Goal: Obtain resource: Download file/media

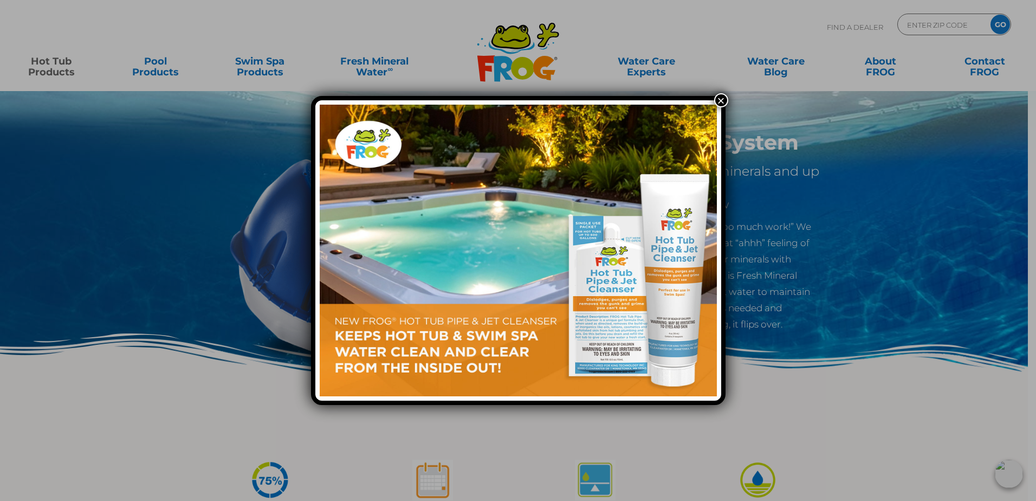
click at [724, 102] on button "×" at bounding box center [721, 100] width 14 height 14
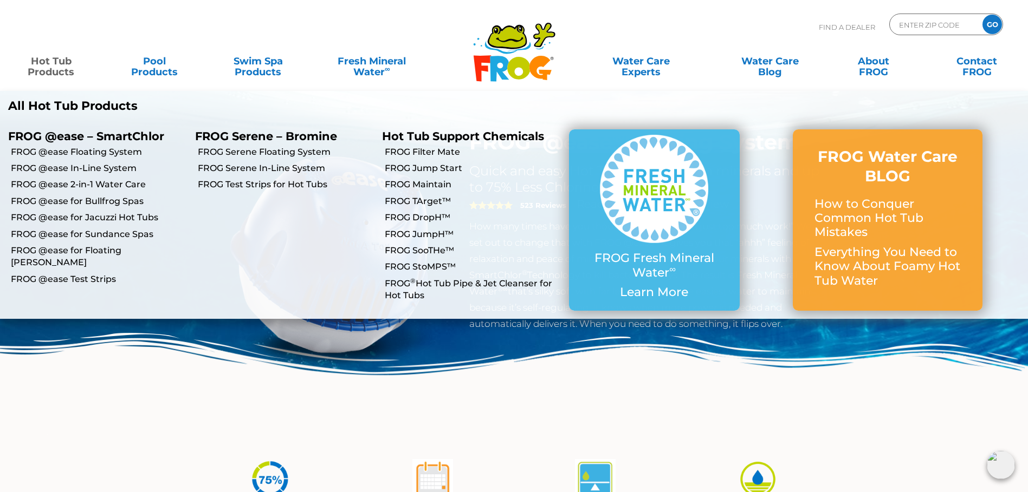
click at [38, 67] on link "Hot Tub Products" at bounding box center [51, 61] width 81 height 22
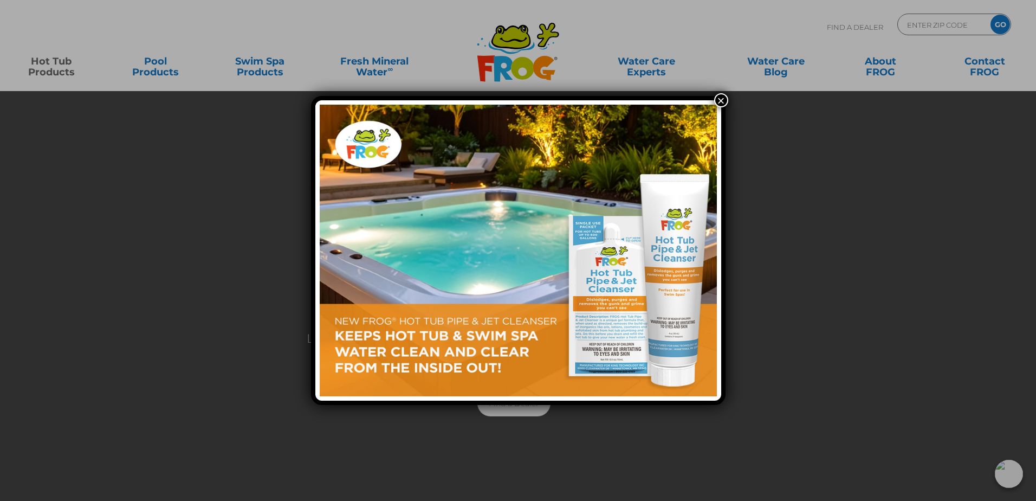
click at [719, 95] on button "×" at bounding box center [721, 100] width 14 height 14
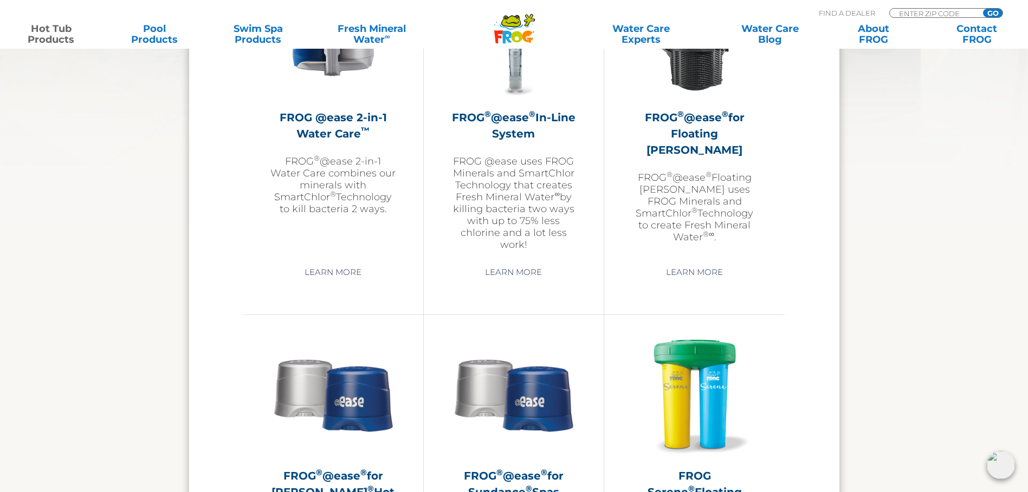
scroll to position [1445, 0]
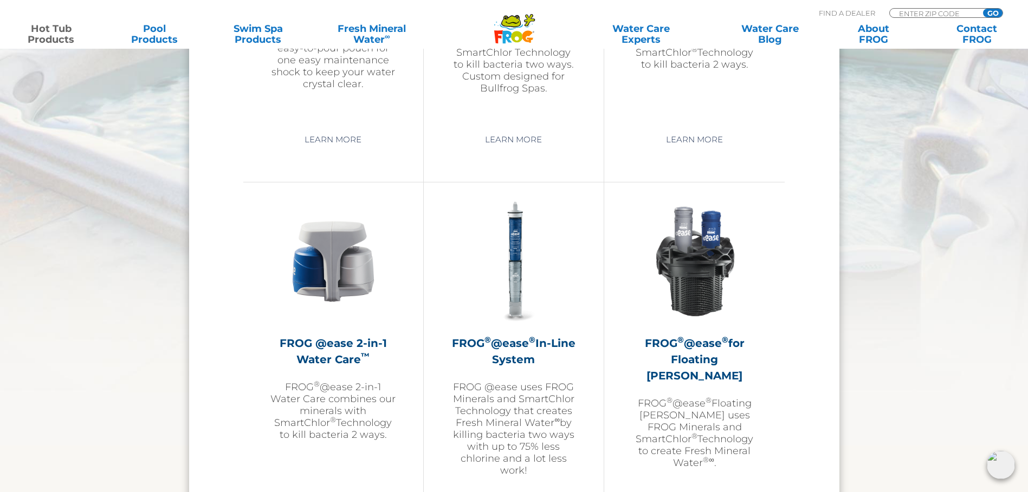
click at [522, 345] on h2 "FROG ® @ease ® In-Line System" at bounding box center [514, 351] width 126 height 33
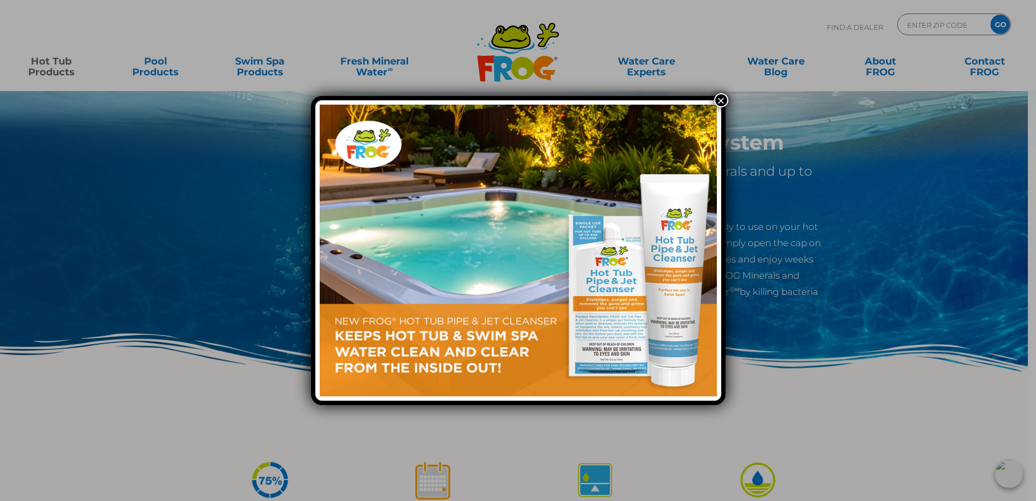
click at [723, 101] on button "×" at bounding box center [721, 100] width 14 height 14
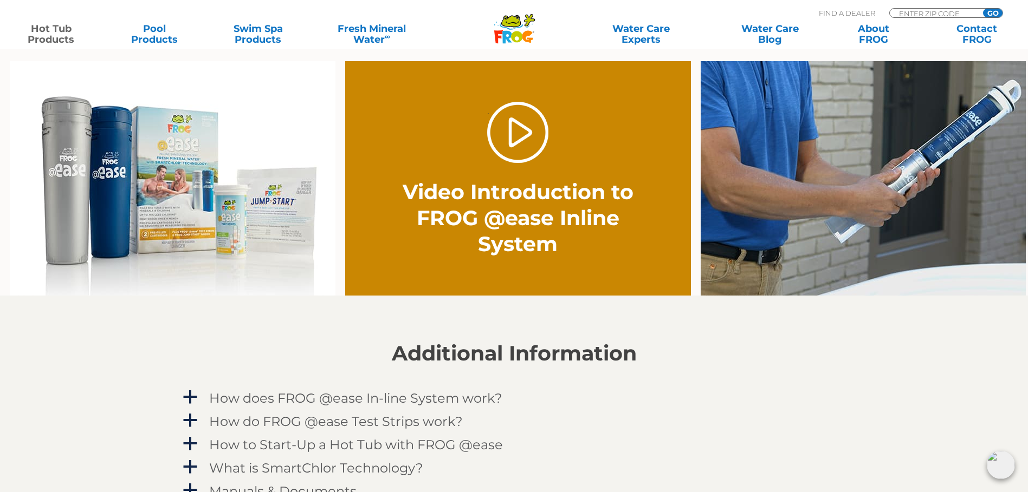
scroll to position [867, 0]
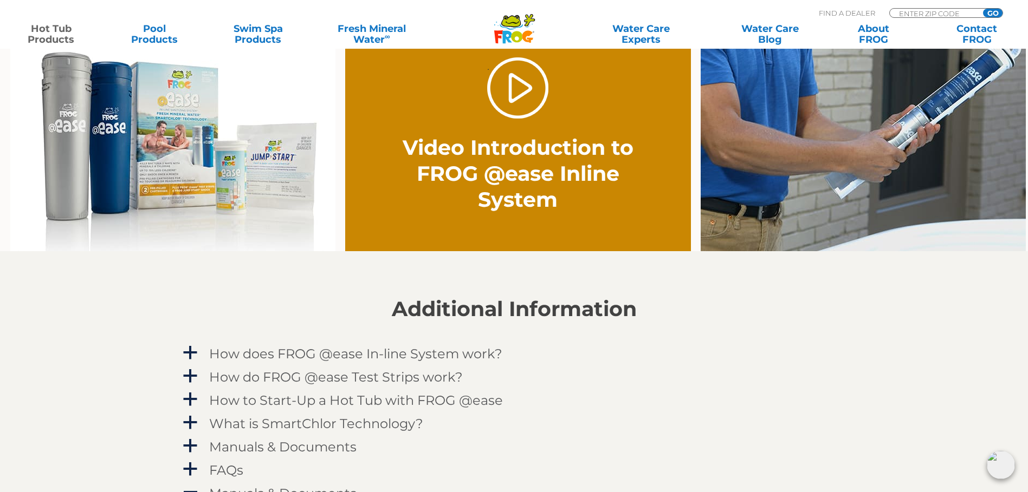
click at [111, 145] on img at bounding box center [172, 134] width 325 height 235
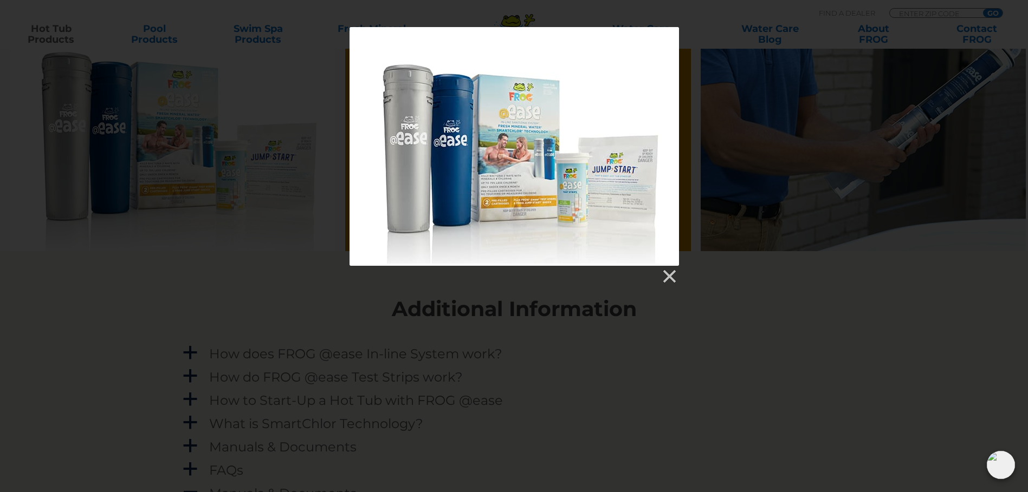
click at [665, 274] on link at bounding box center [668, 277] width 16 height 16
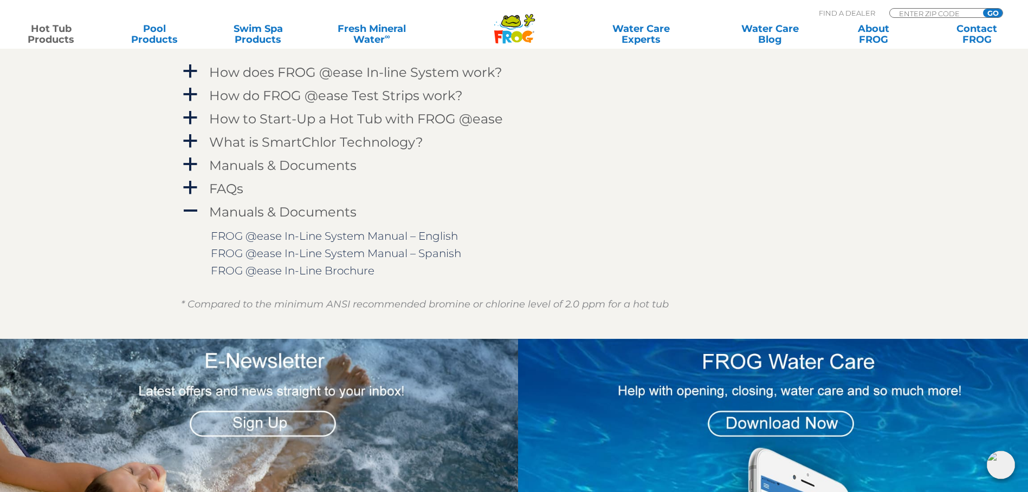
scroll to position [1155, 0]
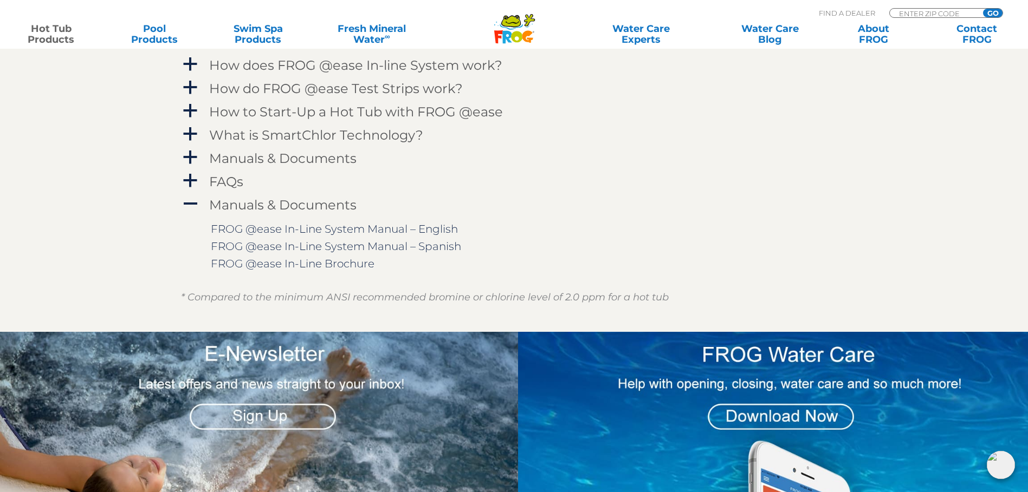
click at [336, 233] on link "FROG @ease In-Line System Manual – English" at bounding box center [334, 229] width 247 height 13
